Goal: Find specific page/section

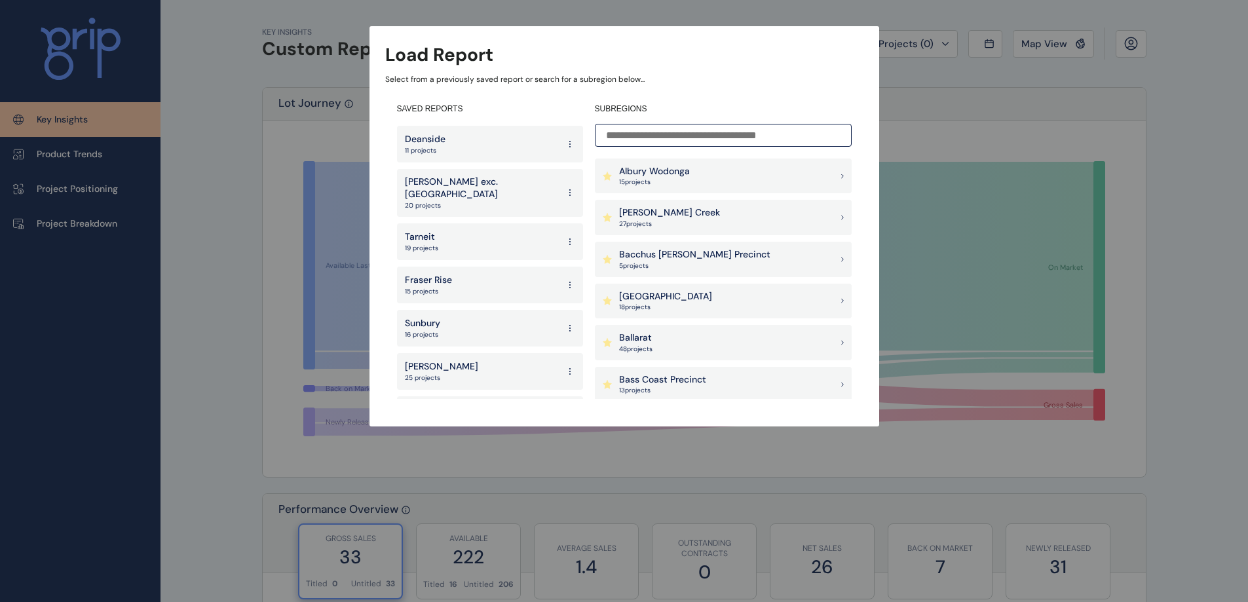
scroll to position [64, 0]
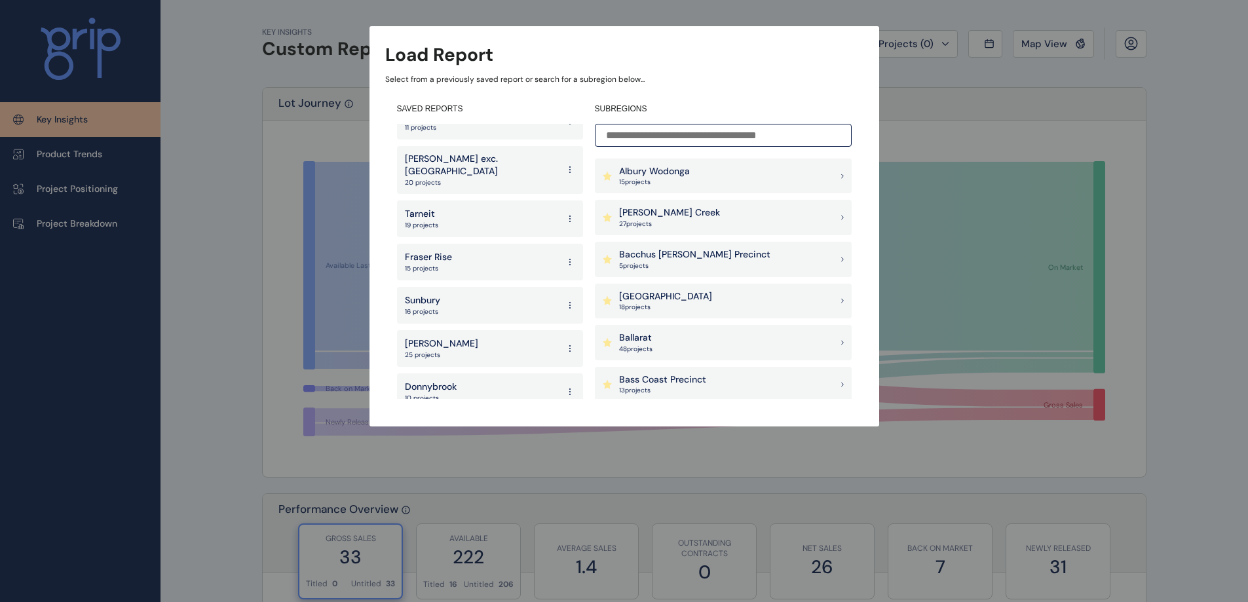
click at [426, 381] on p "Donnybrook" at bounding box center [431, 387] width 52 height 13
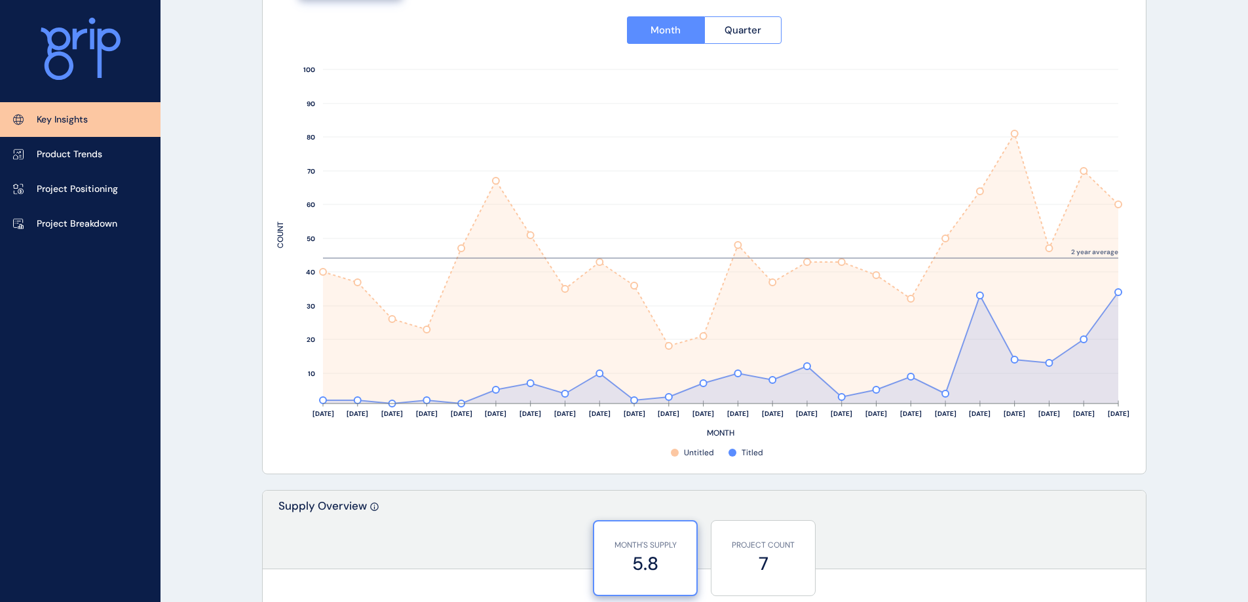
scroll to position [590, 0]
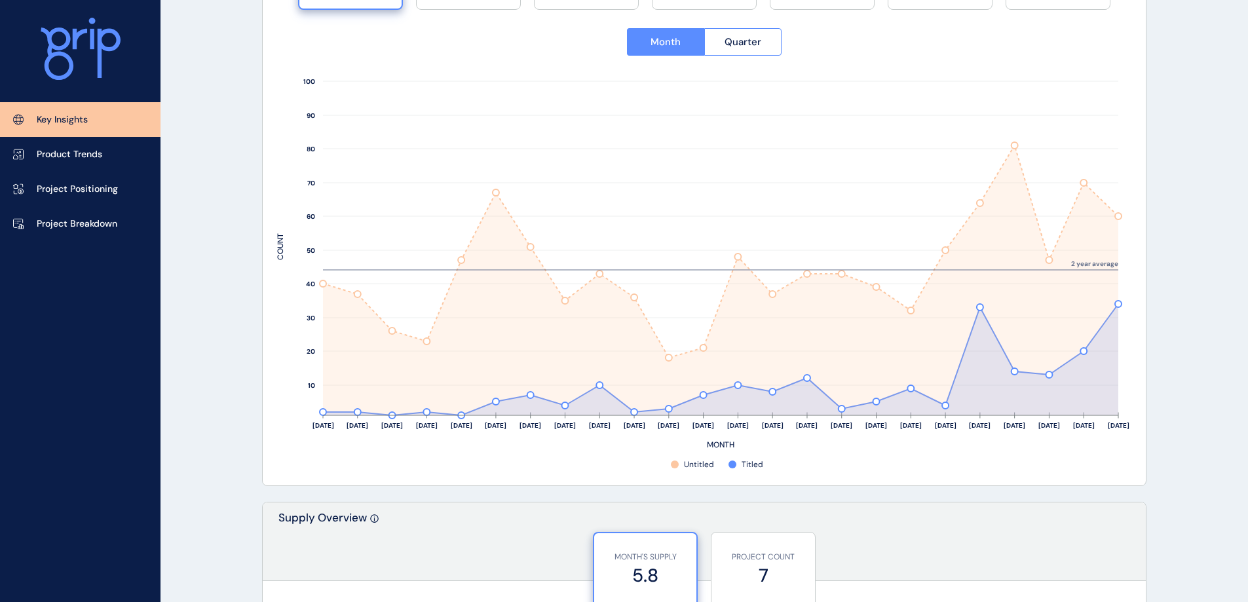
click at [38, 375] on div "Key Insights Product Trends Project Positioning Project Breakdown" at bounding box center [80, 301] width 161 height 602
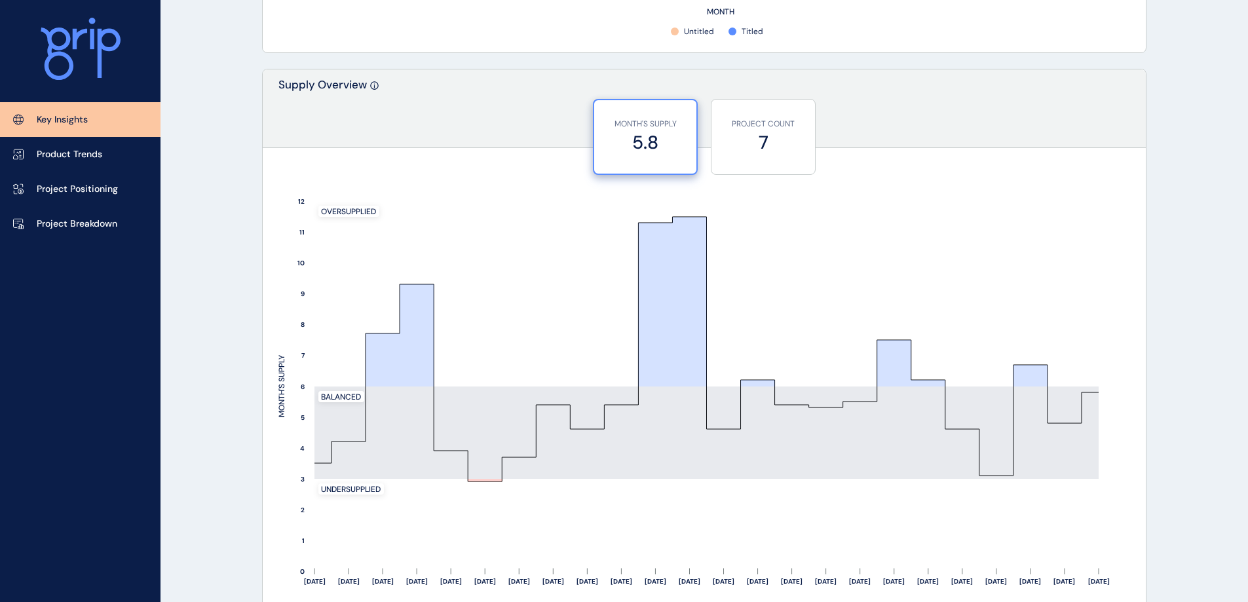
scroll to position [1048, 0]
